Goal: Transaction & Acquisition: Purchase product/service

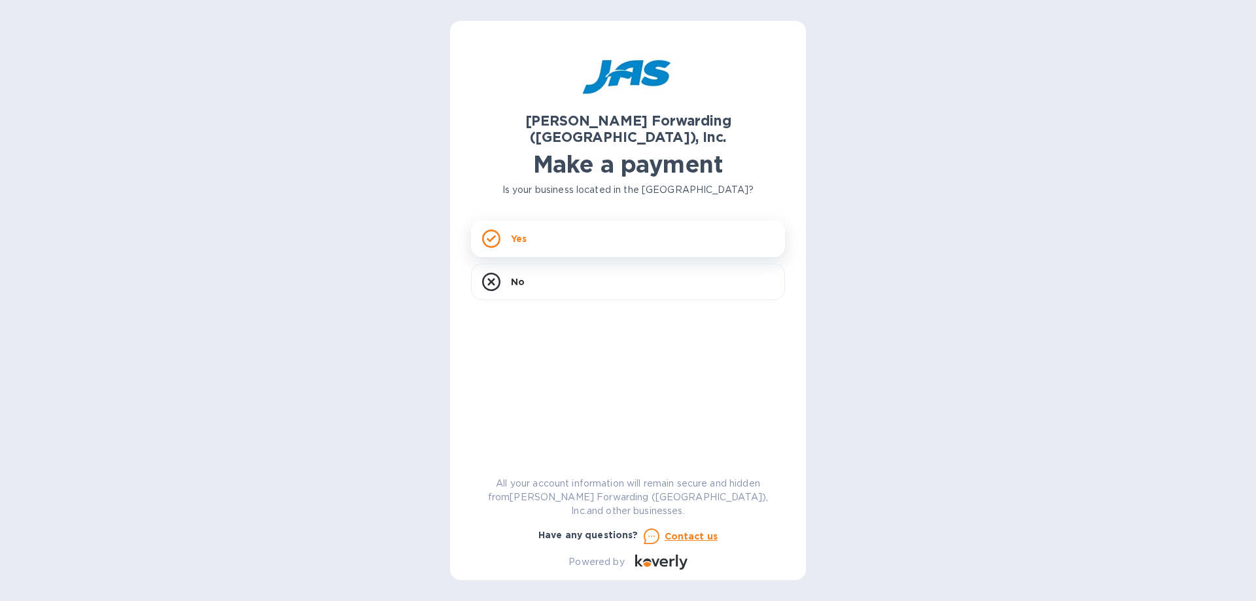
click at [491, 230] on icon at bounding box center [491, 239] width 18 height 18
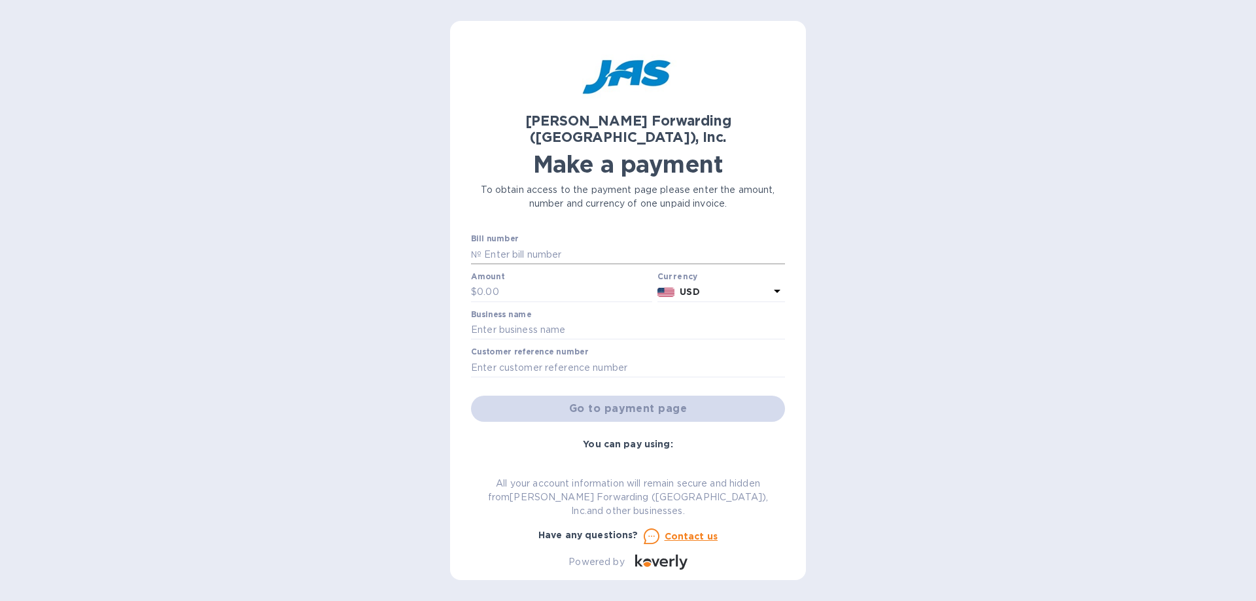
click at [513, 245] on input "text" at bounding box center [634, 255] width 304 height 20
type input "CLT503248555"
type input "428.40"
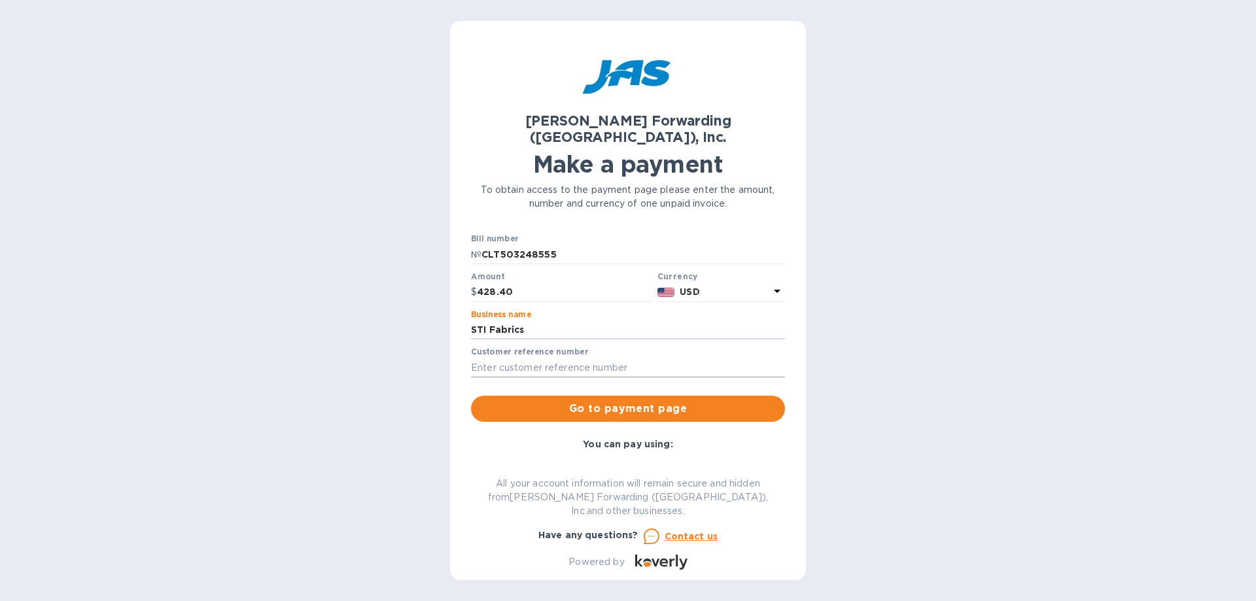
type input "STI Fabrics"
click at [501, 358] on input "text" at bounding box center [628, 368] width 314 height 20
type input "s"
type input "STIFABKIN"
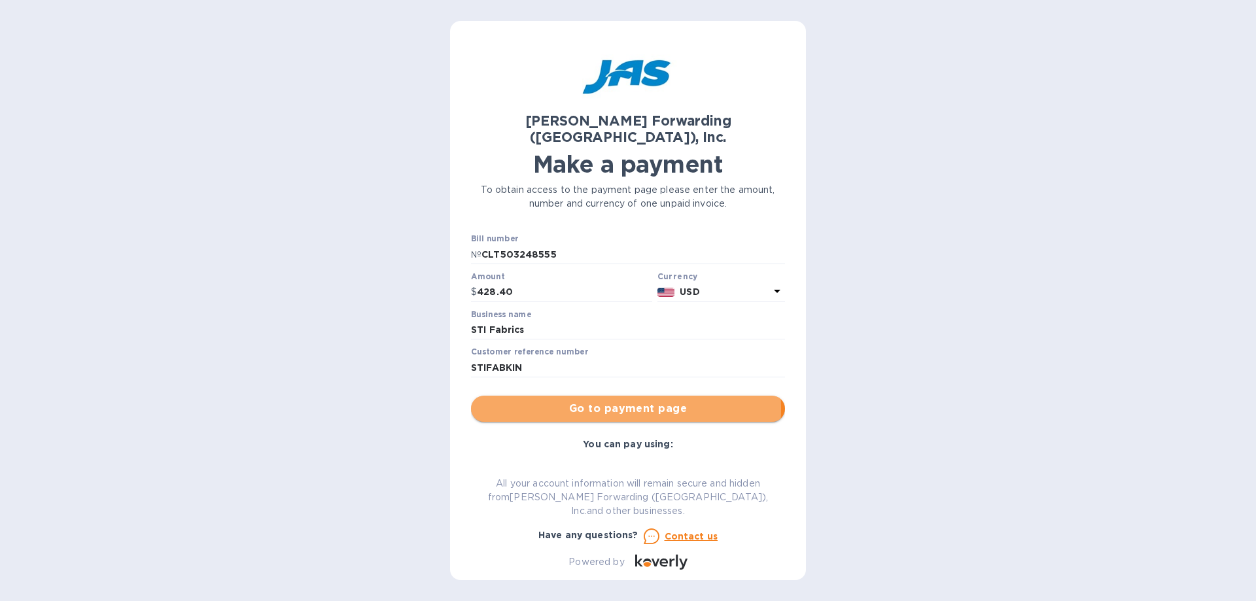
click at [601, 401] on span "Go to payment page" at bounding box center [628, 409] width 293 height 16
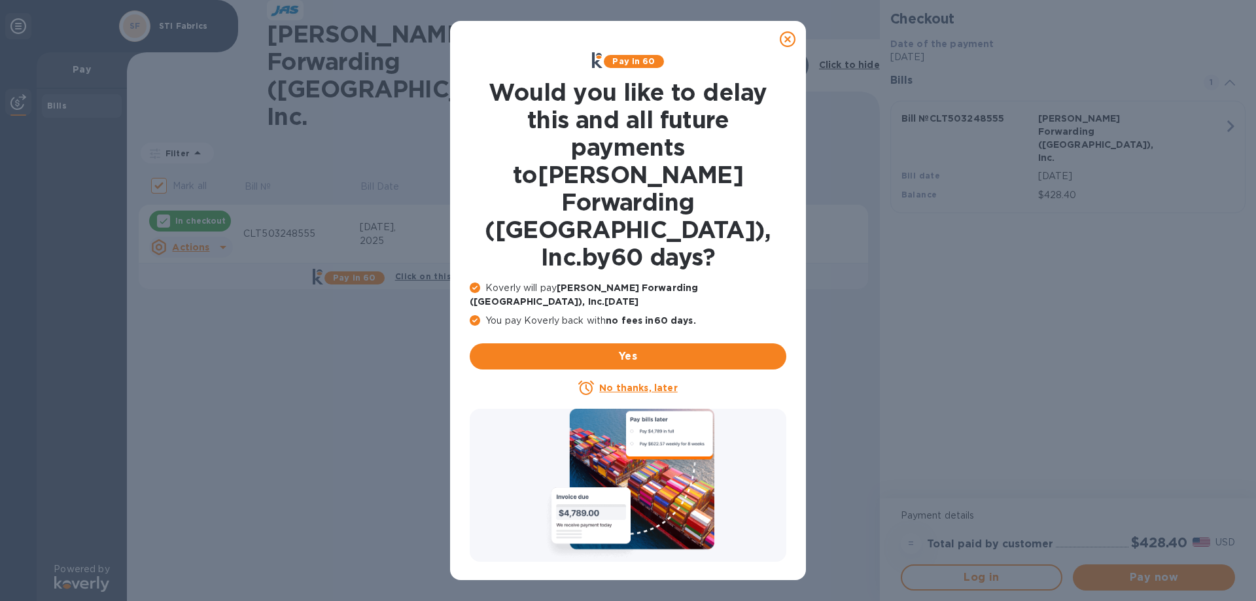
click at [791, 44] on icon at bounding box center [788, 39] width 16 height 16
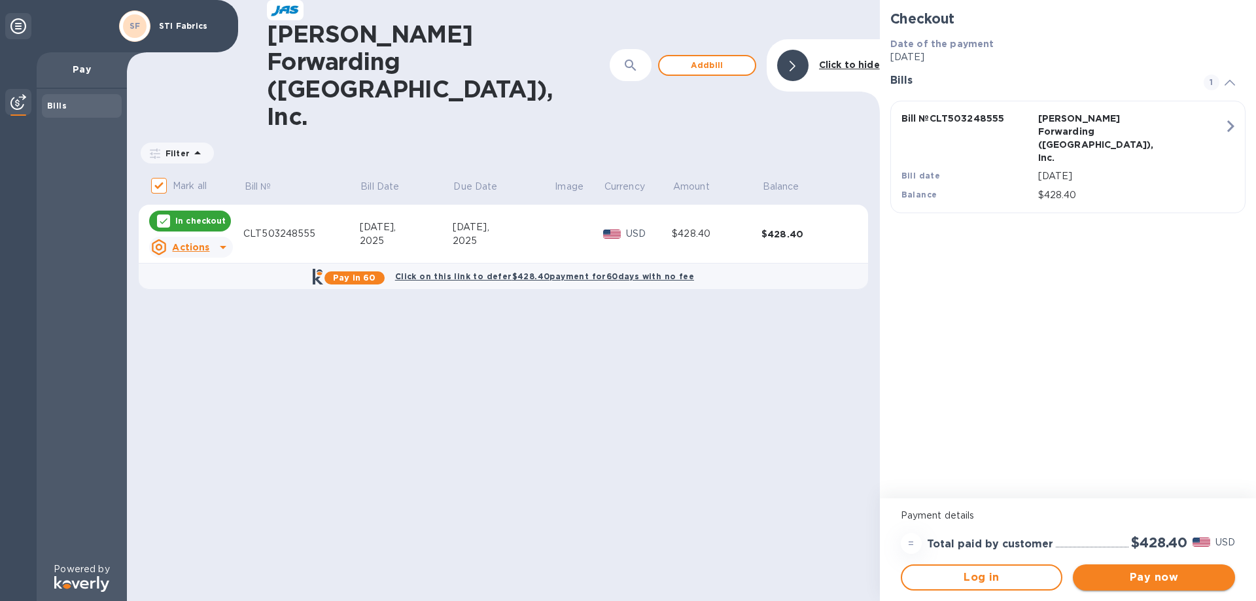
click at [1129, 584] on span "Pay now" at bounding box center [1154, 578] width 141 height 16
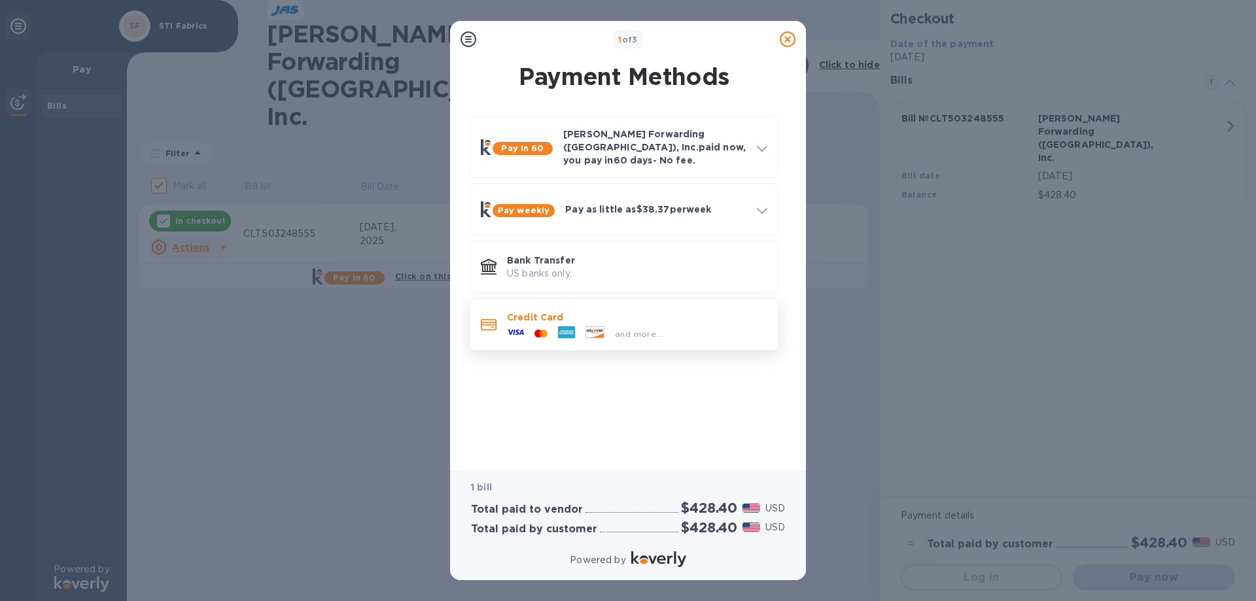
click at [484, 319] on icon at bounding box center [489, 324] width 16 height 11
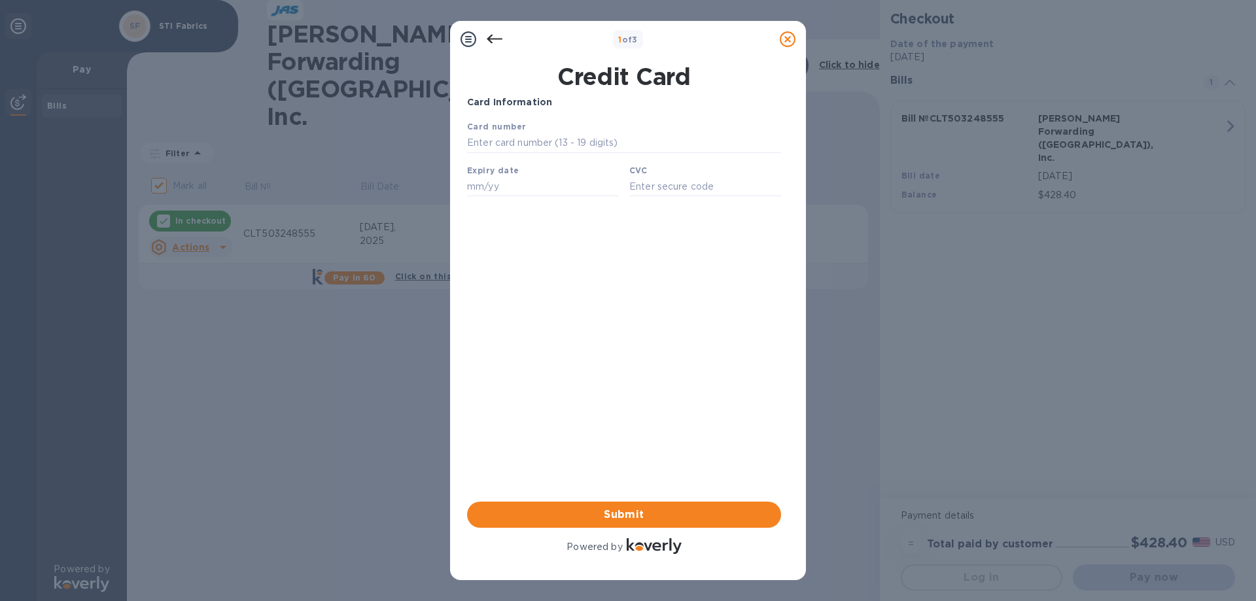
click at [498, 39] on icon at bounding box center [495, 39] width 16 height 9
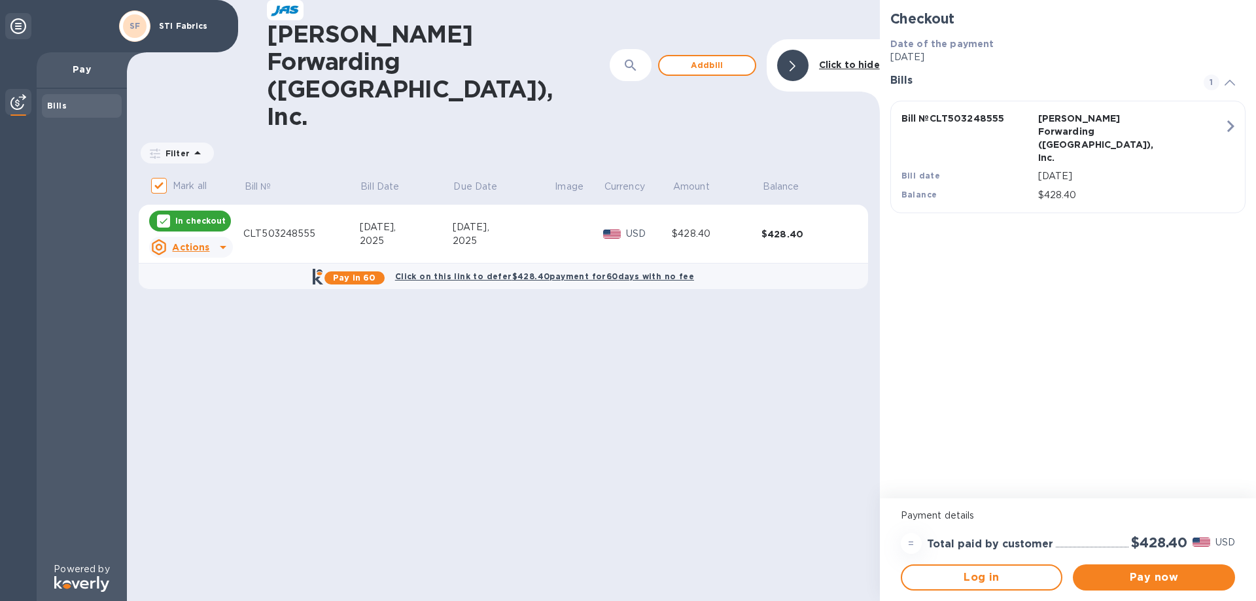
click at [209, 237] on div "Actions" at bounding box center [180, 247] width 63 height 21
click at [203, 219] on b "Open bill" at bounding box center [208, 224] width 44 height 10
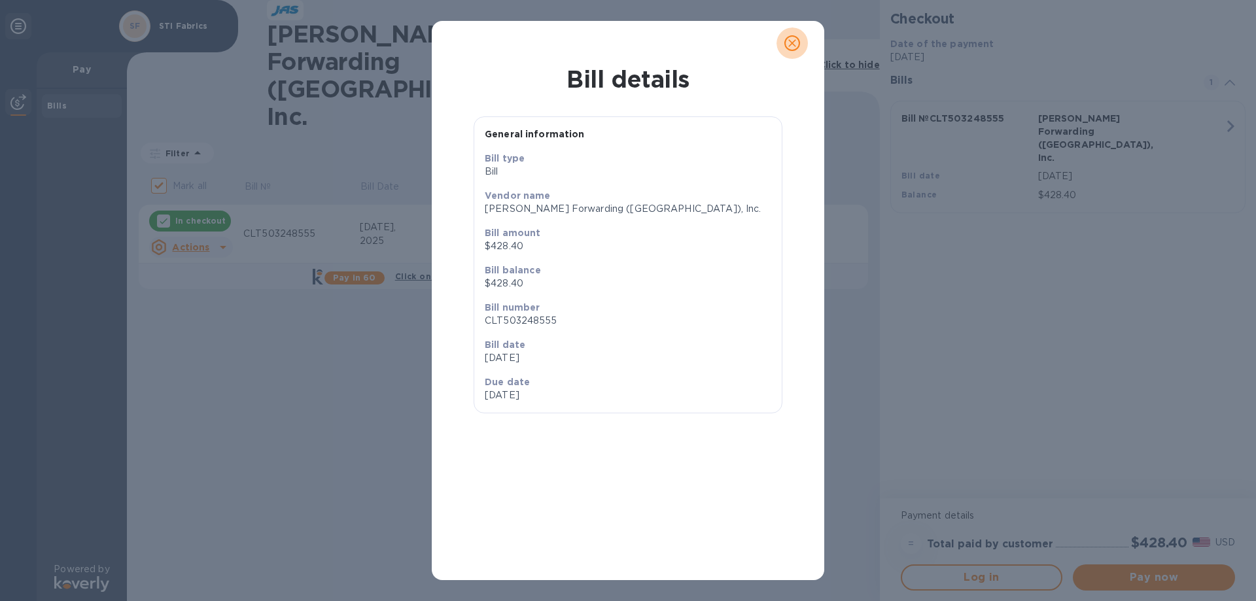
click at [789, 43] on icon "close" at bounding box center [792, 43] width 13 height 13
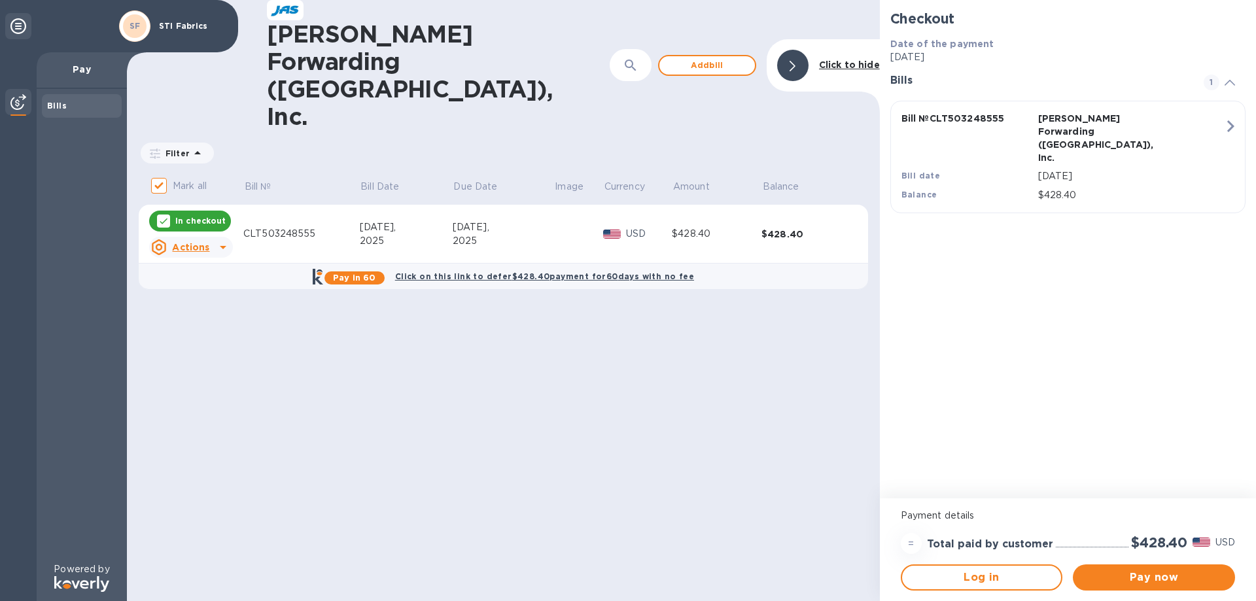
click at [186, 215] on p "In checkout" at bounding box center [200, 220] width 50 height 11
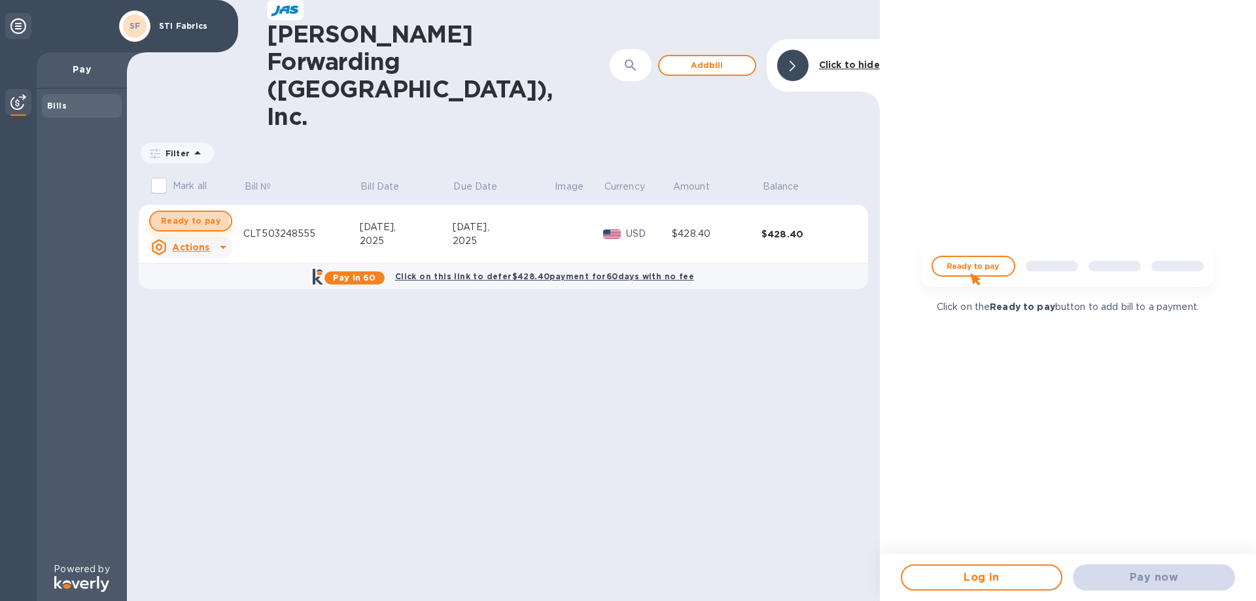
click at [176, 213] on span "Ready to pay" at bounding box center [191, 221] width 60 height 16
checkbox input "true"
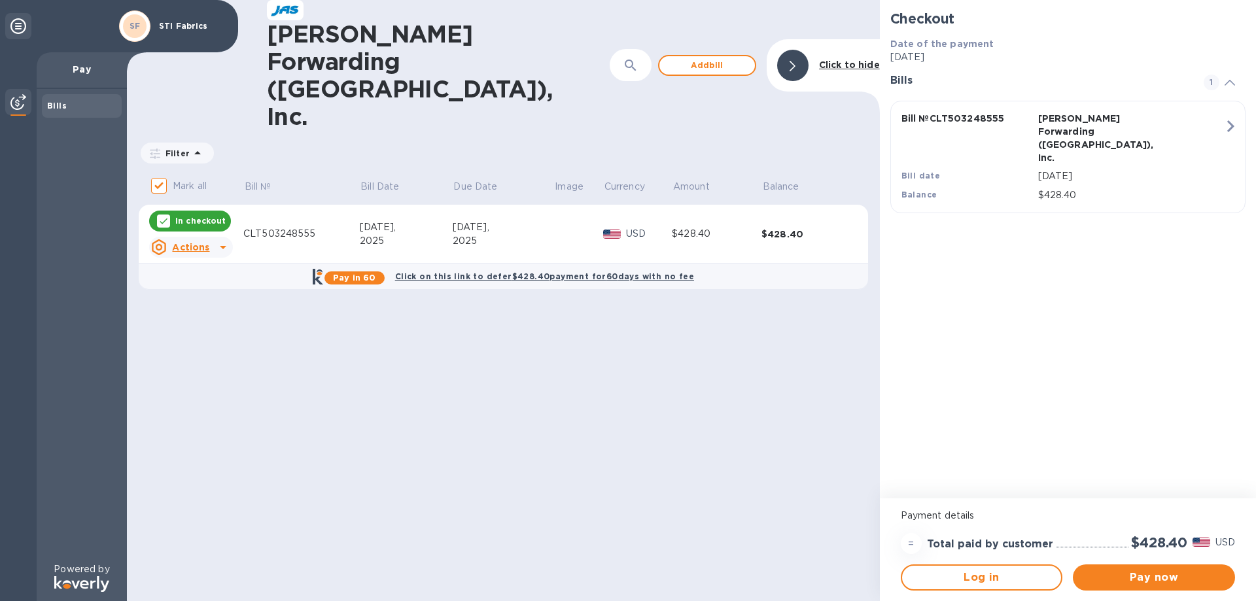
click at [14, 26] on icon at bounding box center [18, 26] width 16 height 16
